Goal: Transaction & Acquisition: Obtain resource

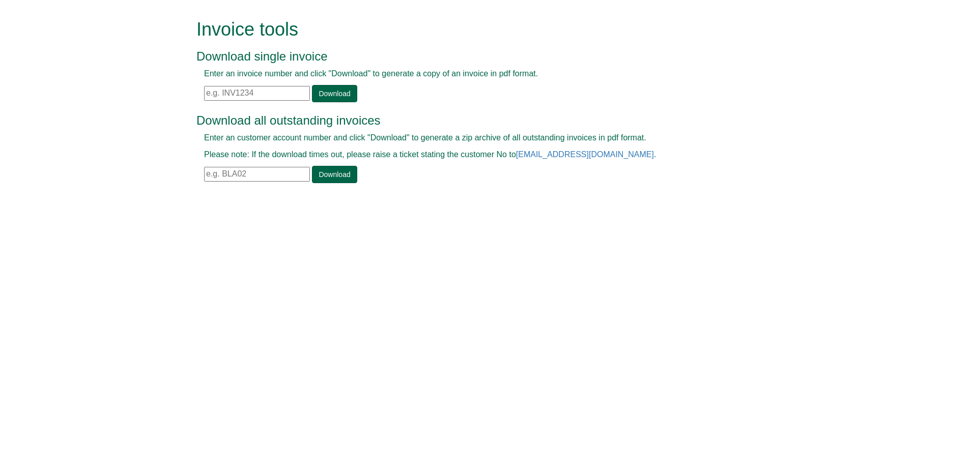
click at [260, 94] on input "text" at bounding box center [257, 93] width 106 height 15
paste input "INV1372456"
click at [325, 87] on link "Download" at bounding box center [334, 93] width 45 height 17
drag, startPoint x: 270, startPoint y: 90, endPoint x: 160, endPoint y: 92, distance: 110.5
click at [160, 92] on form "Invoice tools Download single invoice Enter an invoice number and click "Downlo…" at bounding box center [486, 102] width 973 height 205
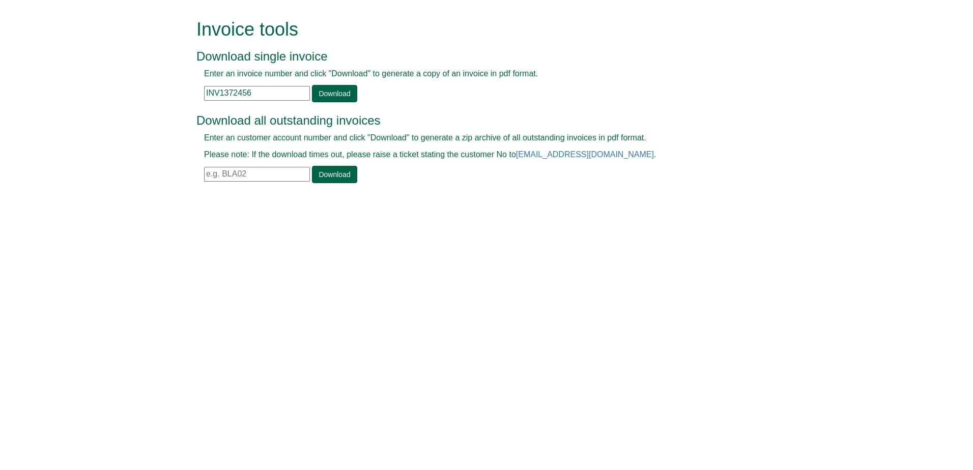
paste input "73044"
type input "7"
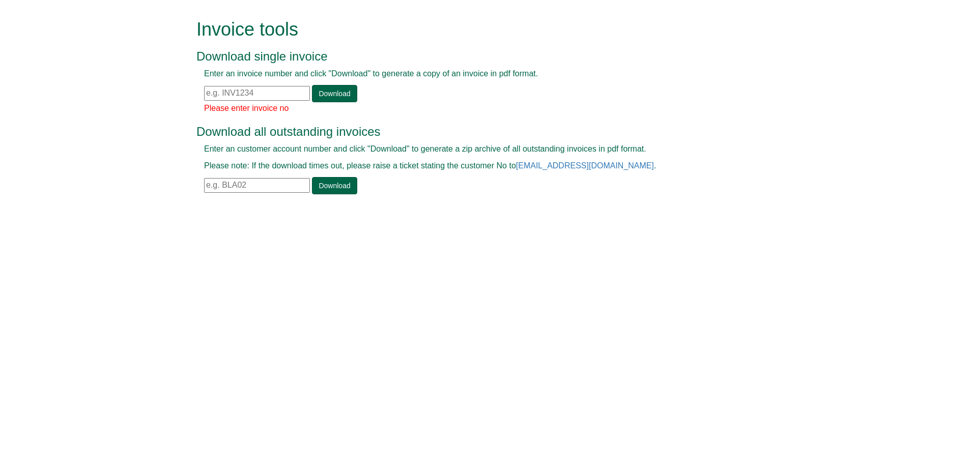
click at [259, 98] on input "text" at bounding box center [257, 93] width 106 height 15
paste input "INV1372457"
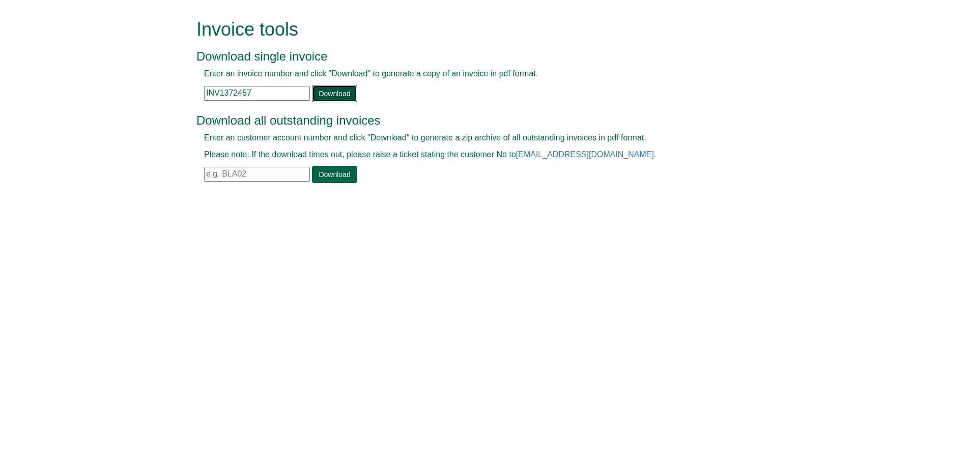
click at [323, 86] on link "Download" at bounding box center [334, 93] width 45 height 17
drag, startPoint x: 263, startPoint y: 95, endPoint x: 82, endPoint y: 121, distance: 182.0
click at [82, 121] on form "Invoice tools Download single invoice Enter an invoice number and click "Downlo…" at bounding box center [486, 102] width 973 height 205
paste input "86482"
type input "INV1386482"
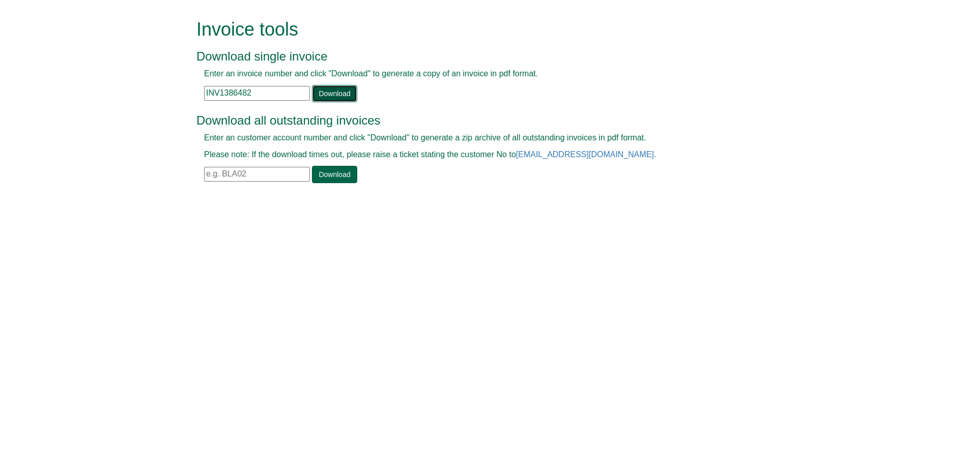
click at [330, 99] on link "Download" at bounding box center [334, 93] width 45 height 17
